Goal: Use online tool/utility: Utilize a website feature to perform a specific function

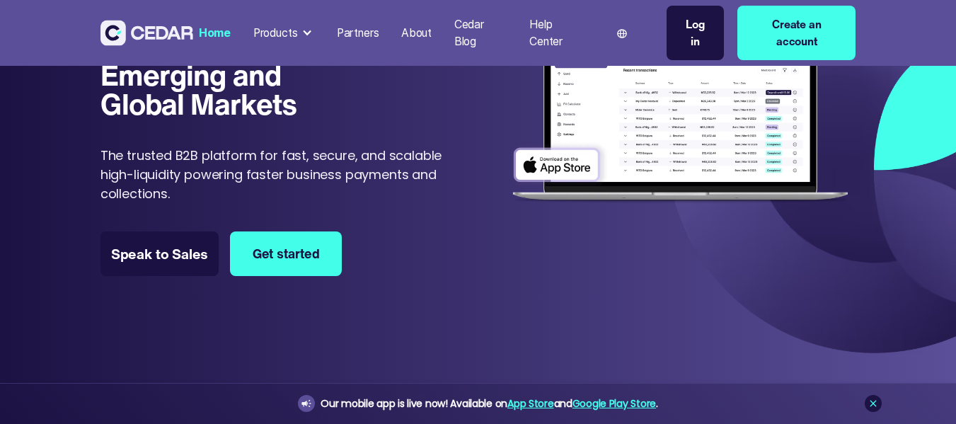
scroll to position [141, 0]
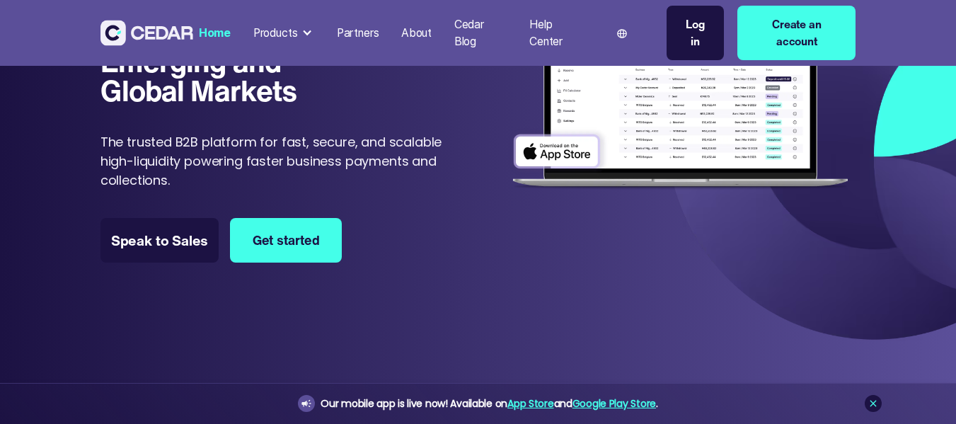
click at [707, 31] on div "Log in" at bounding box center [696, 32] width 30 height 33
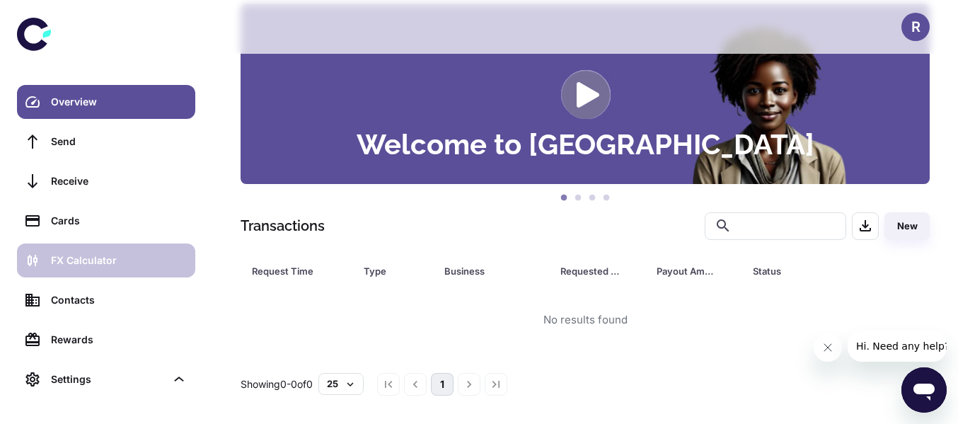
click at [95, 274] on link "FX Calculator" at bounding box center [106, 260] width 178 height 34
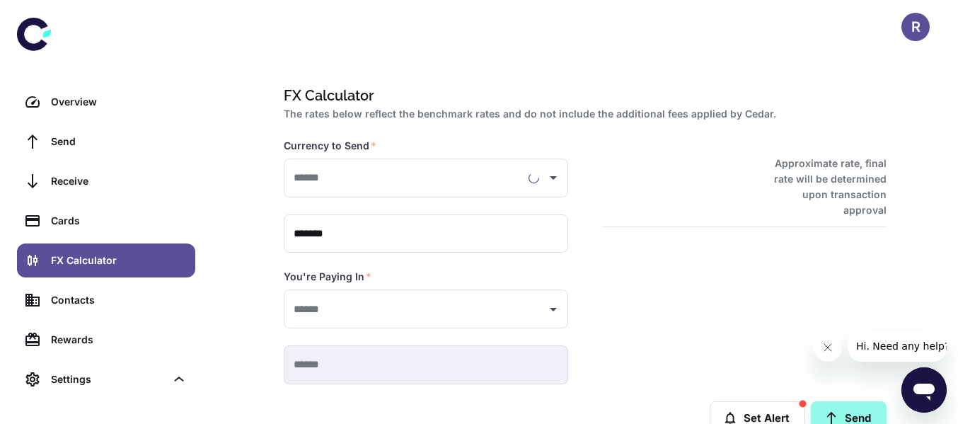
type input "**********"
